Goal: Task Accomplishment & Management: Use online tool/utility

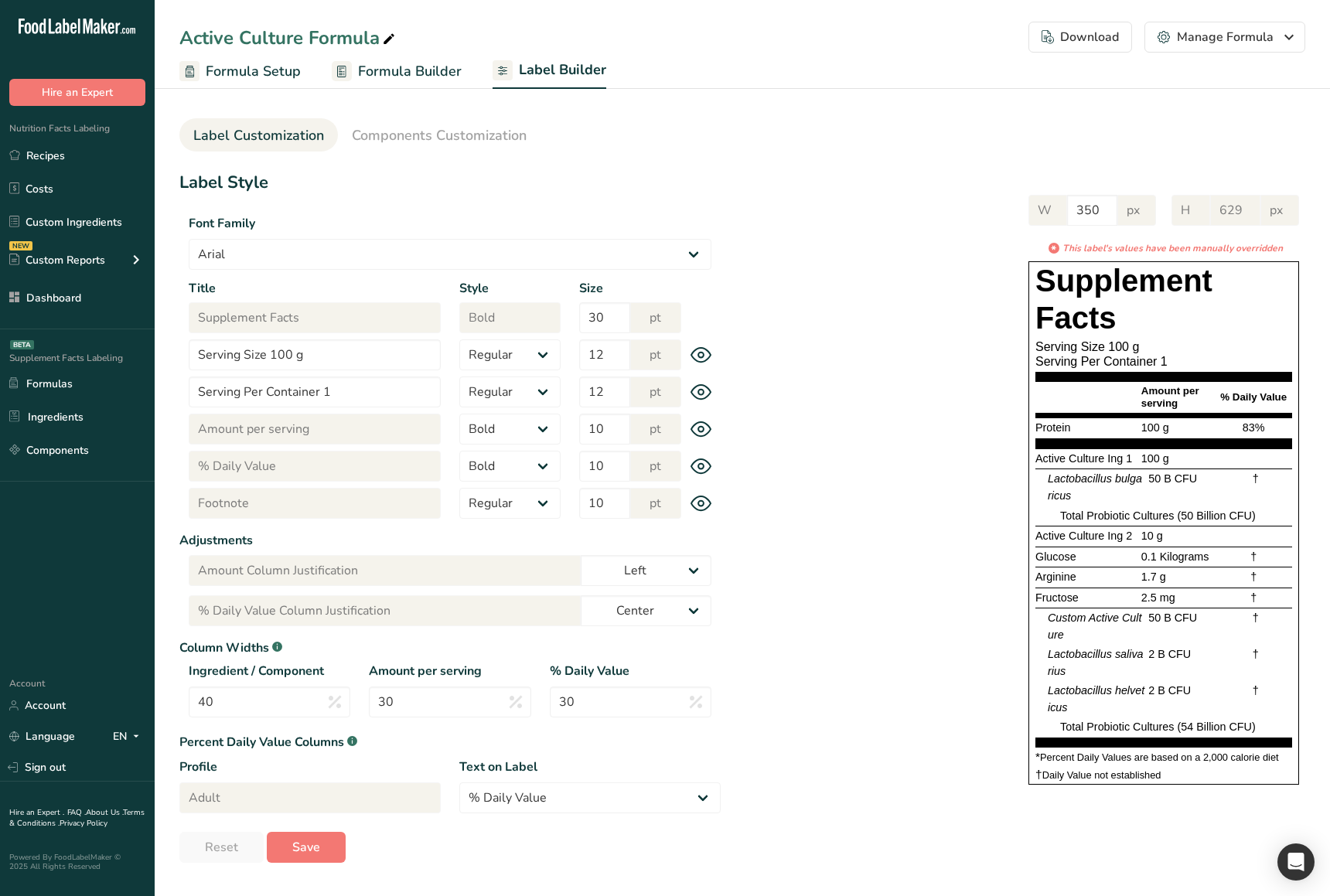
select select "[DEMOGRAPHIC_DATA]"
select select "bold"
select select "center"
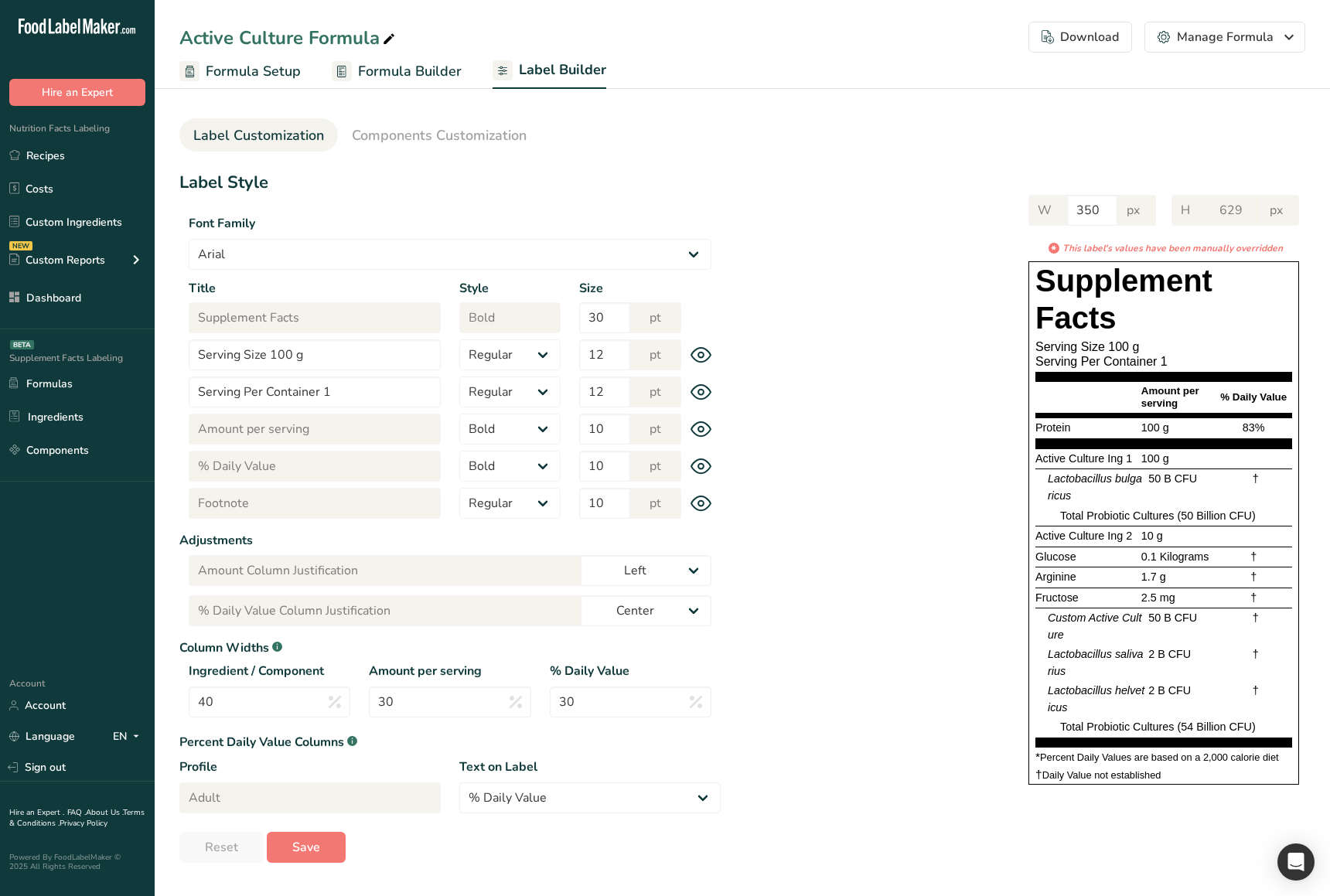
click at [798, 443] on div "W 350 px H 629 px * This label's values have been manually overridden Supplemen…" at bounding box center [1013, 487] width 584 height 615
click at [799, 443] on div "W 350 px H 629 px * This label's values have been manually overridden Supplemen…" at bounding box center [1013, 487] width 584 height 615
click at [891, 674] on div "W 350 px H 629 px * This label's values have been manually overridden Supplemen…" at bounding box center [1013, 487] width 584 height 615
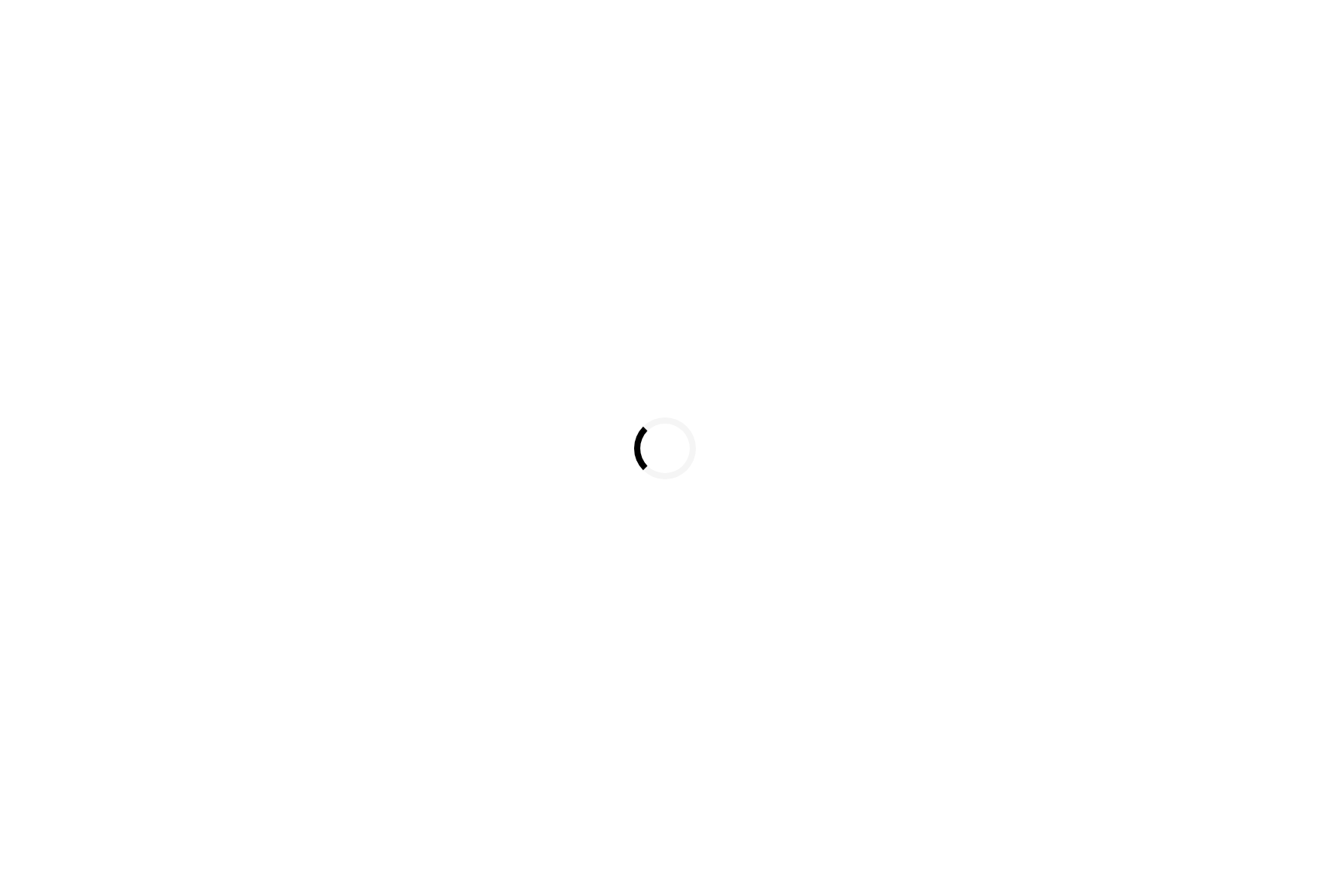
select select
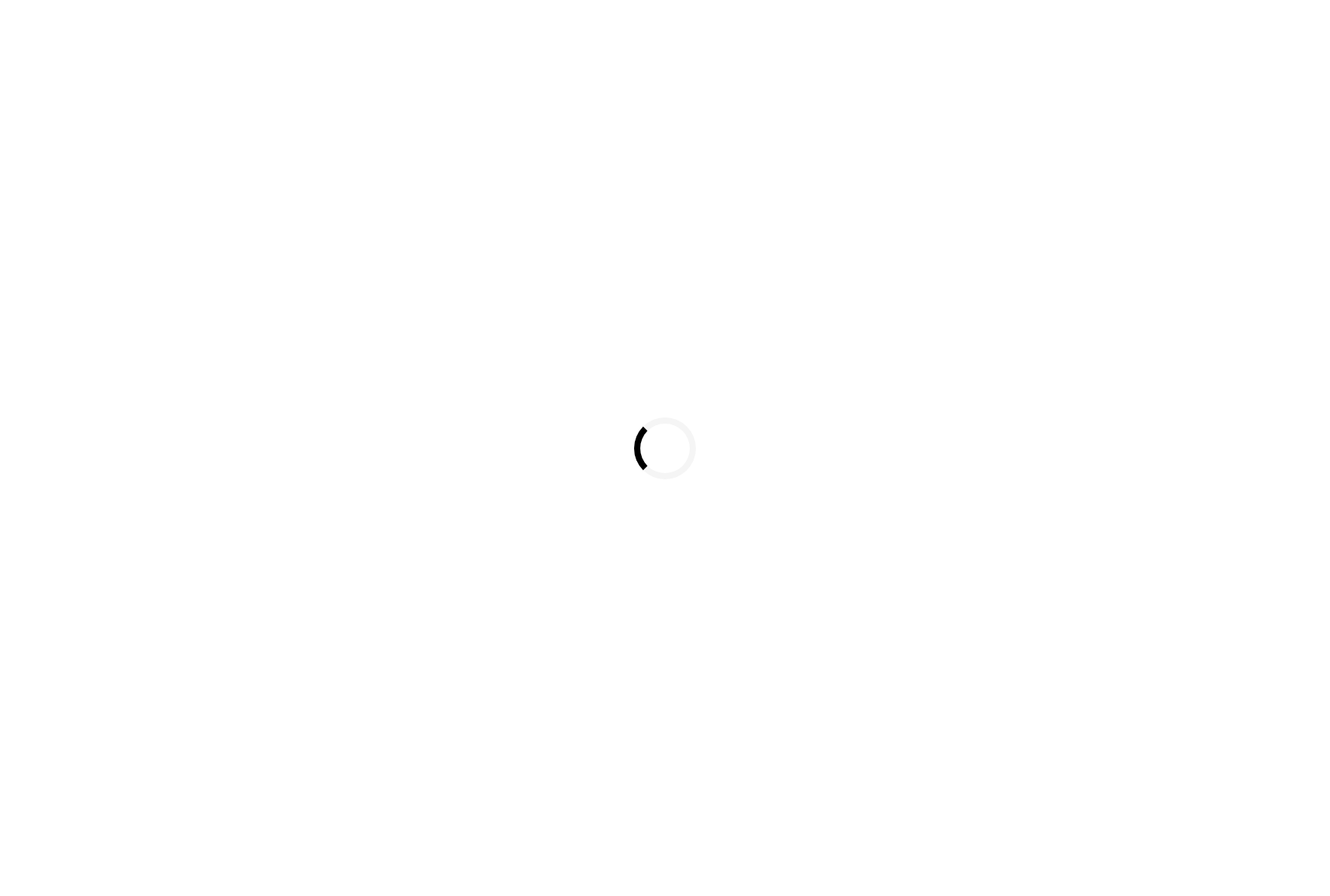
select select
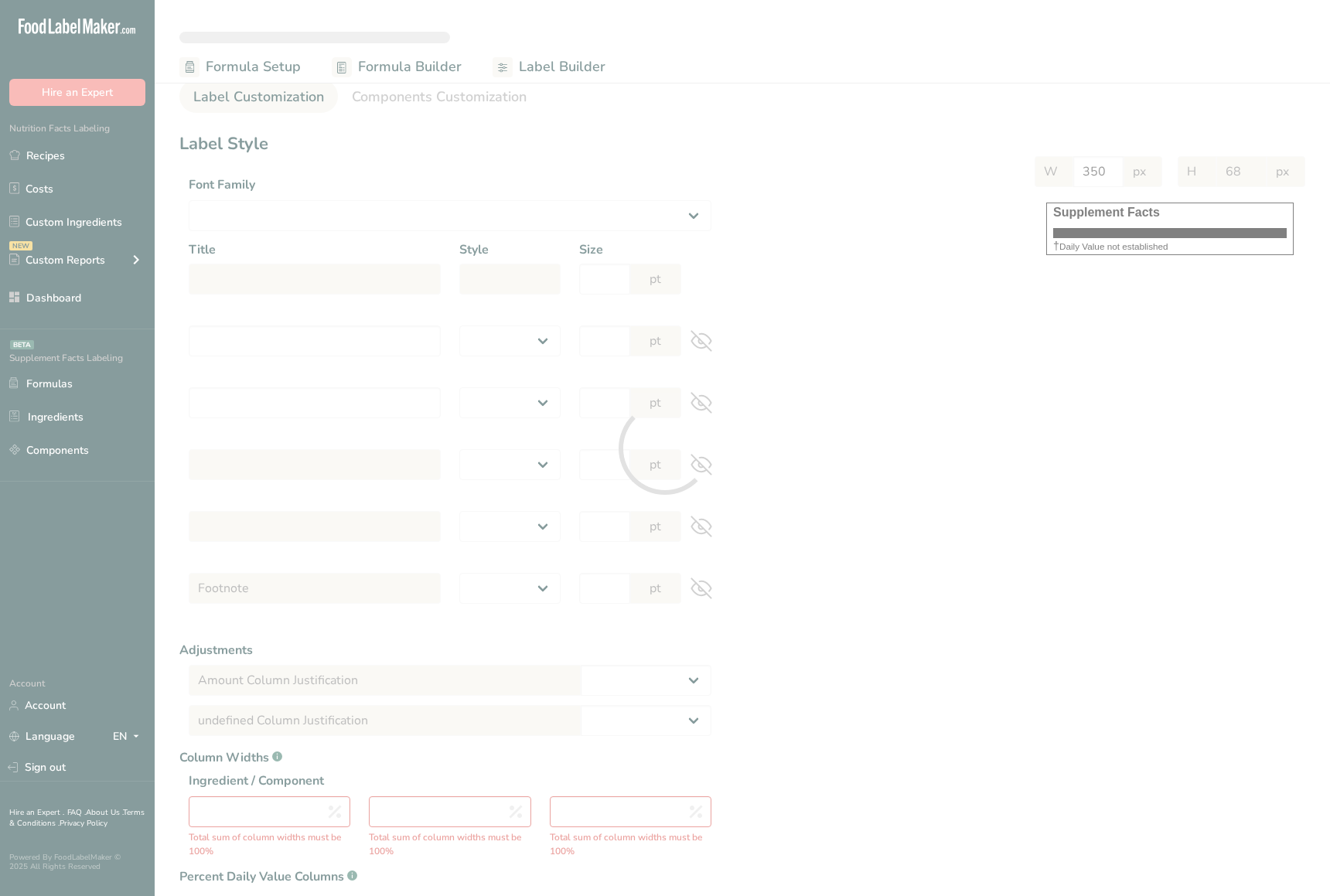
select select "Roboto"
type input "Supplement Facts"
select select "bold"
type input "30"
type input "Serving Size 100 g"
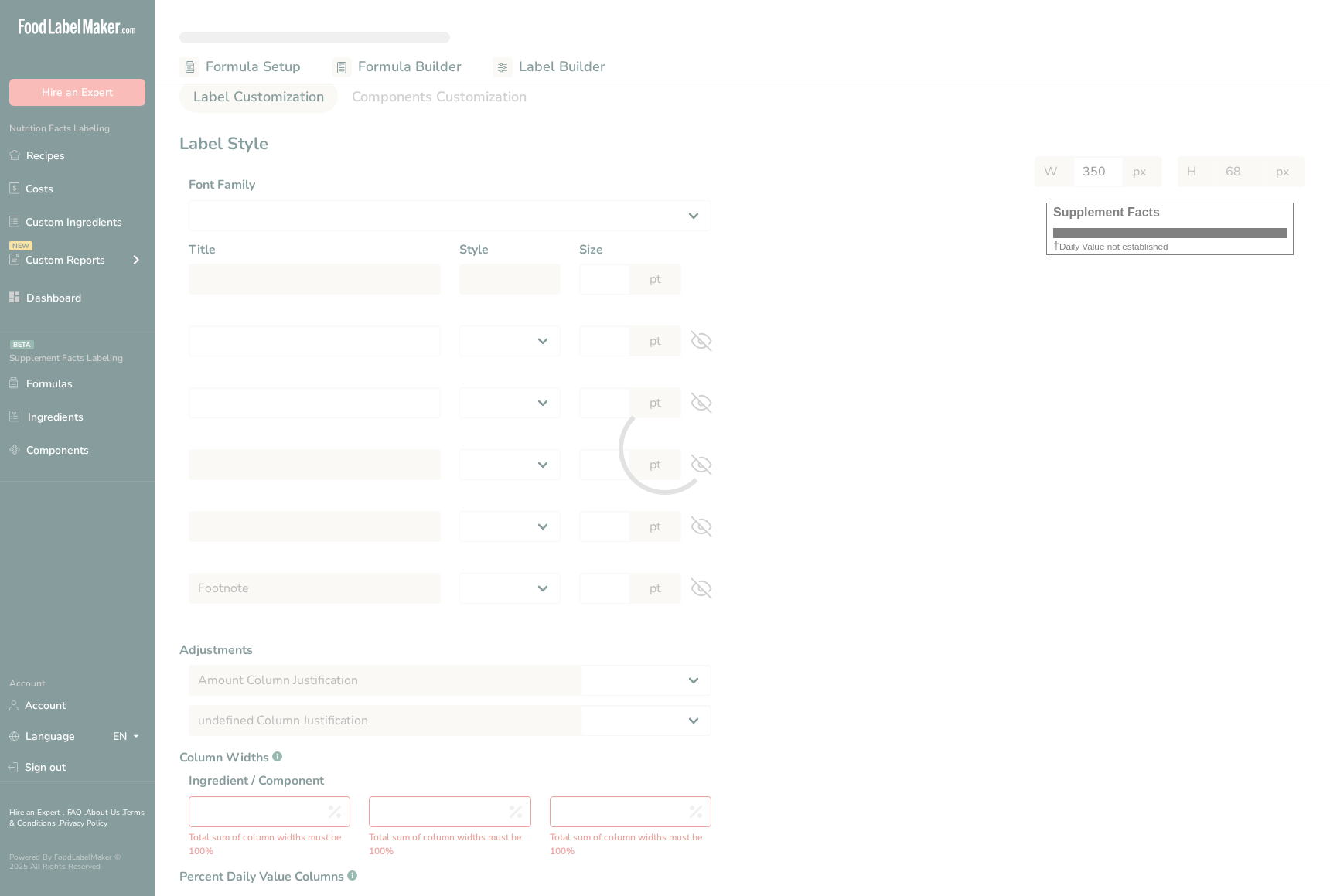
select select "regular"
type input "12"
type input "Serving Per Container 1"
select select "regular"
type input "12"
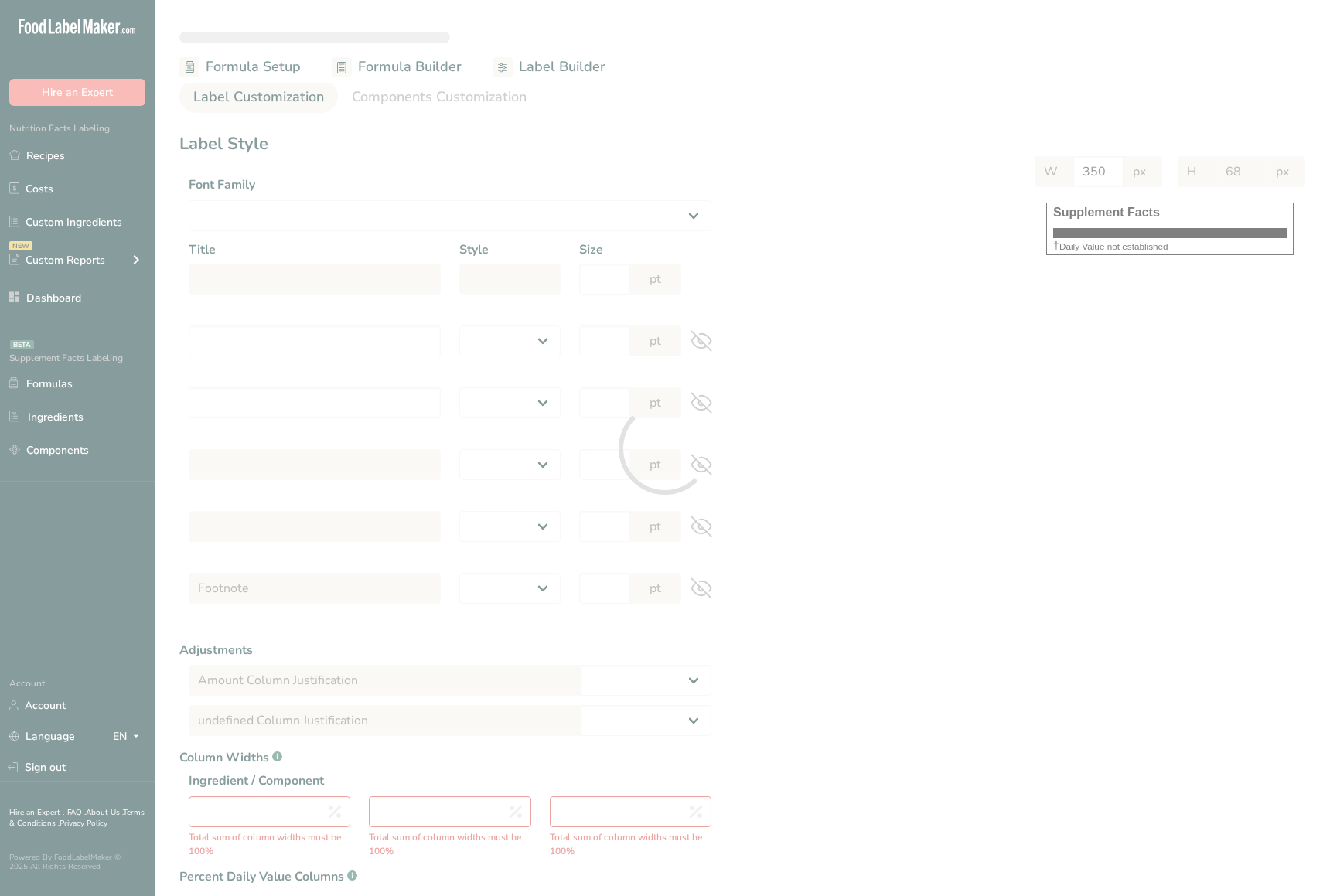
type input "Amount per serving"
select select "bold"
type input "10"
type input "% Daily Value"
select select "bold"
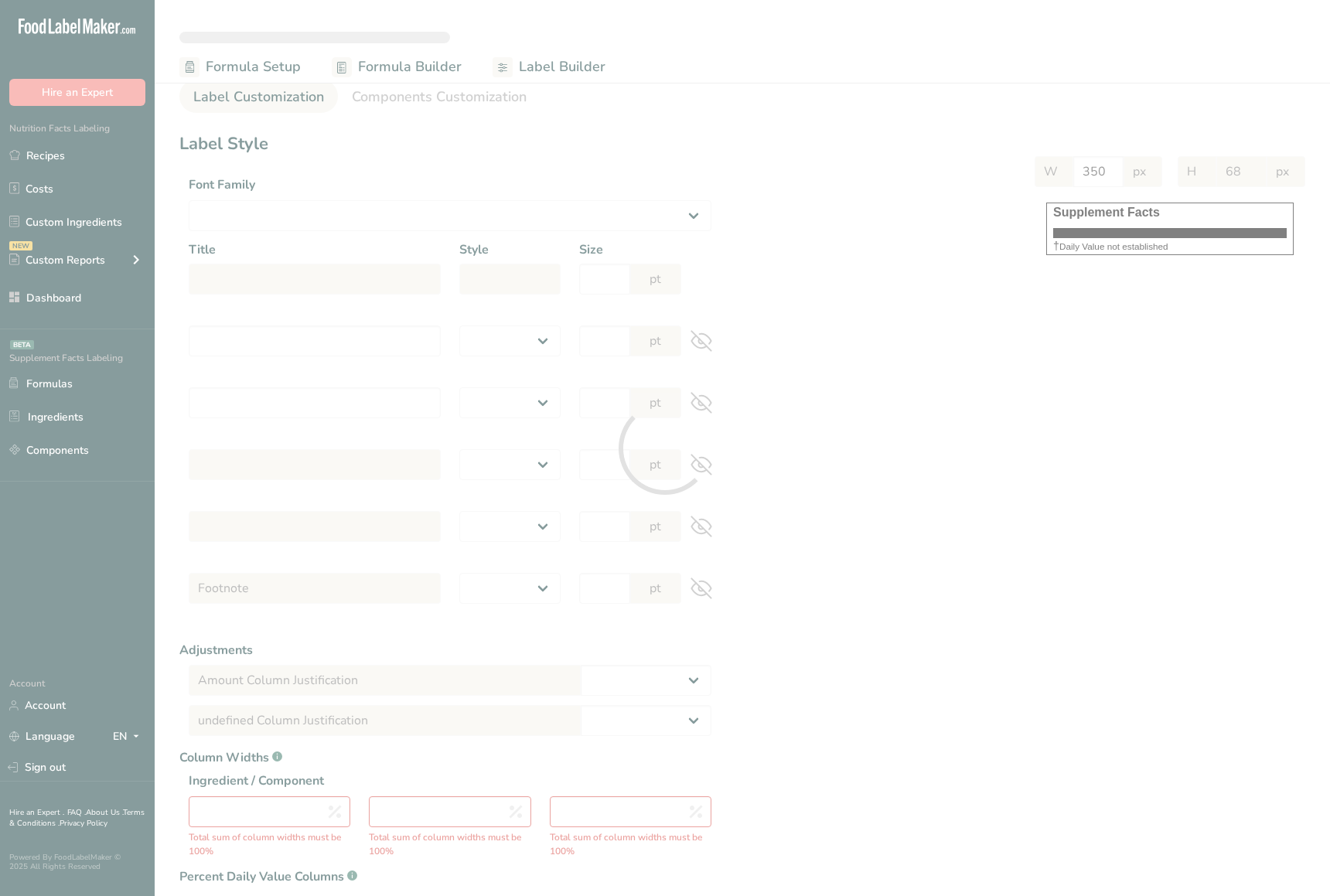
type input "10"
select select "regular"
type input "10"
select select "left"
type input "% Daily Value Column Justification"
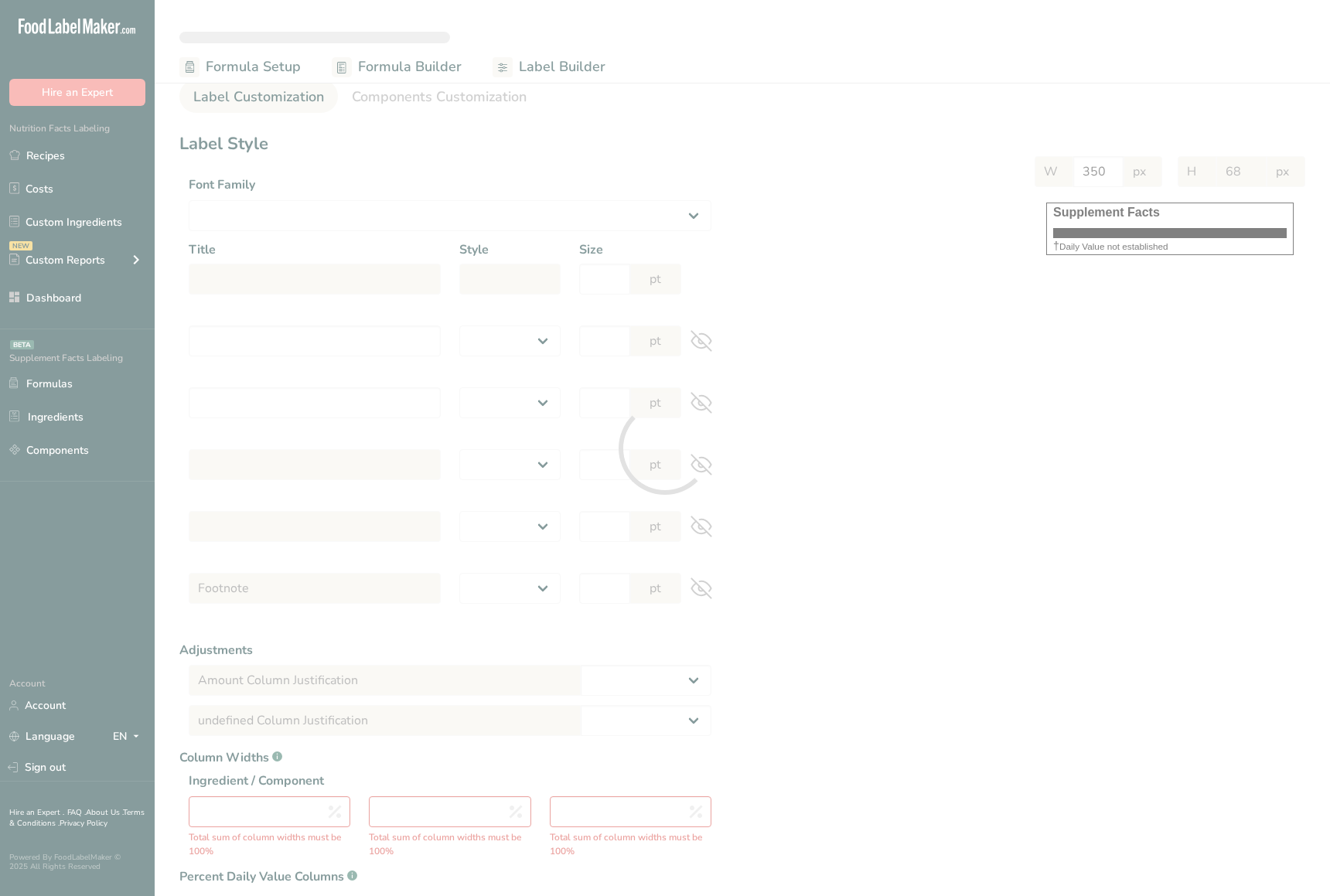
select select "center"
type input "40"
type input "30"
select select "% Daily Value"
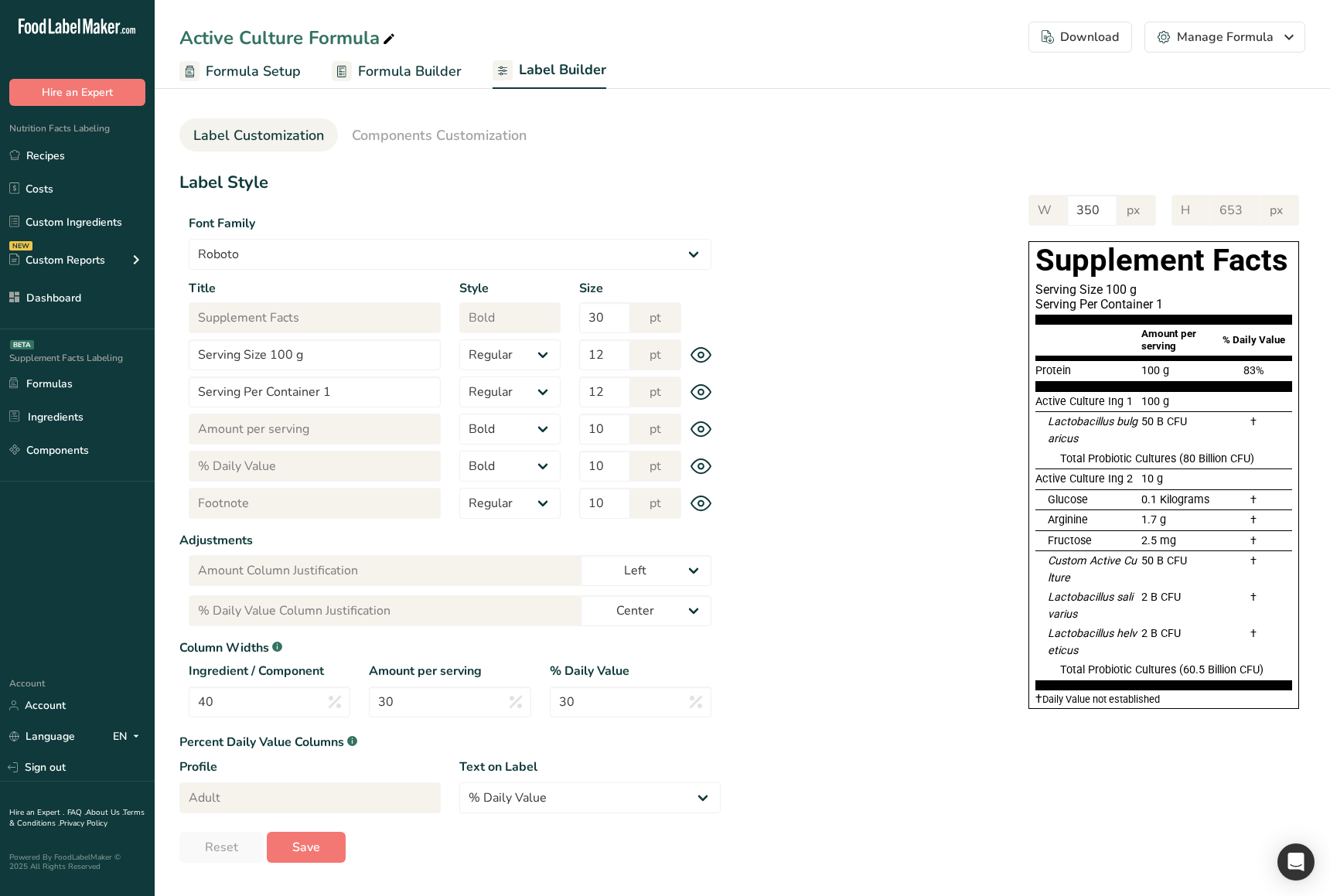
type input "605"
